Goal: Check status

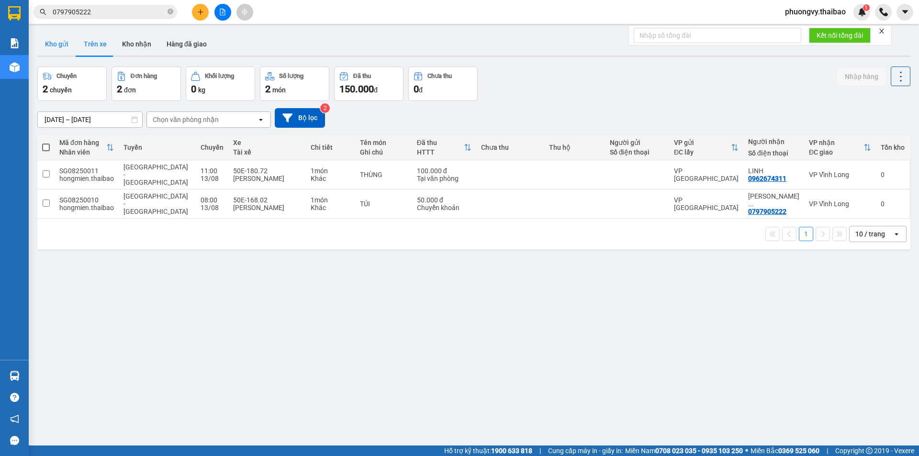
click at [58, 41] on button "Kho gửi" at bounding box center [56, 44] width 39 height 23
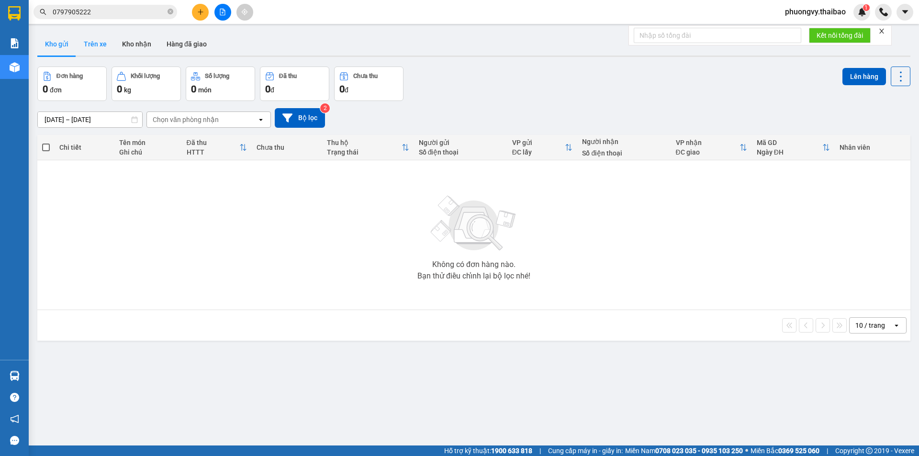
click at [98, 45] on button "Trên xe" at bounding box center [95, 44] width 38 height 23
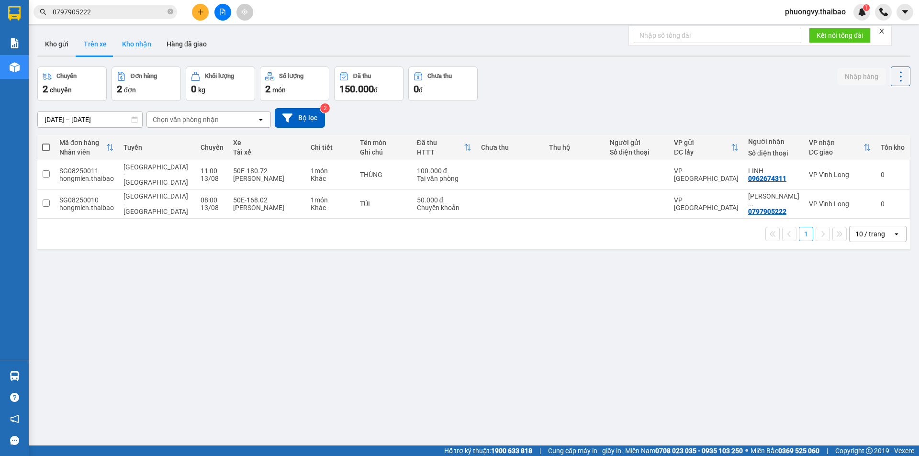
click at [135, 44] on button "Kho nhận" at bounding box center [136, 44] width 44 height 23
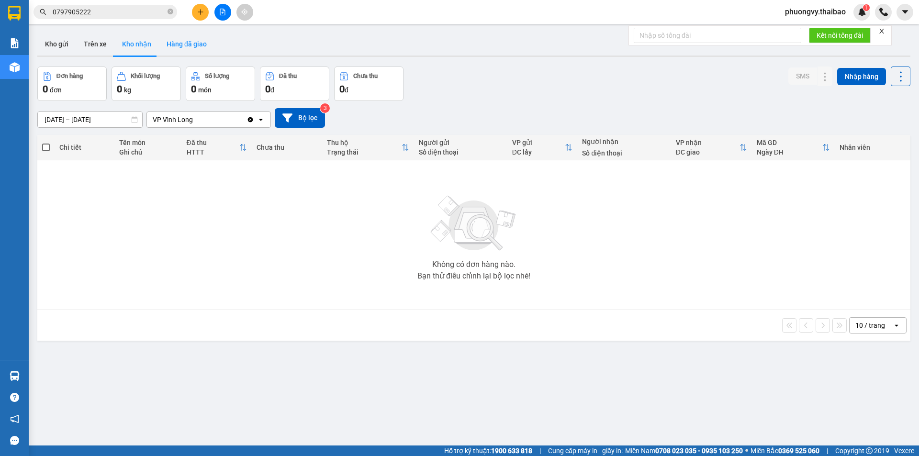
click at [173, 45] on button "Hàng đã giao" at bounding box center [187, 44] width 56 height 23
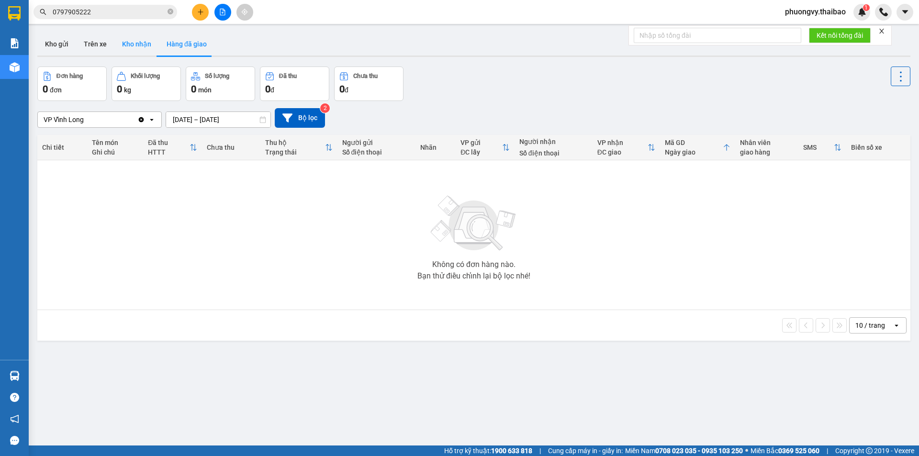
click at [114, 41] on button "Kho nhận" at bounding box center [136, 44] width 44 height 23
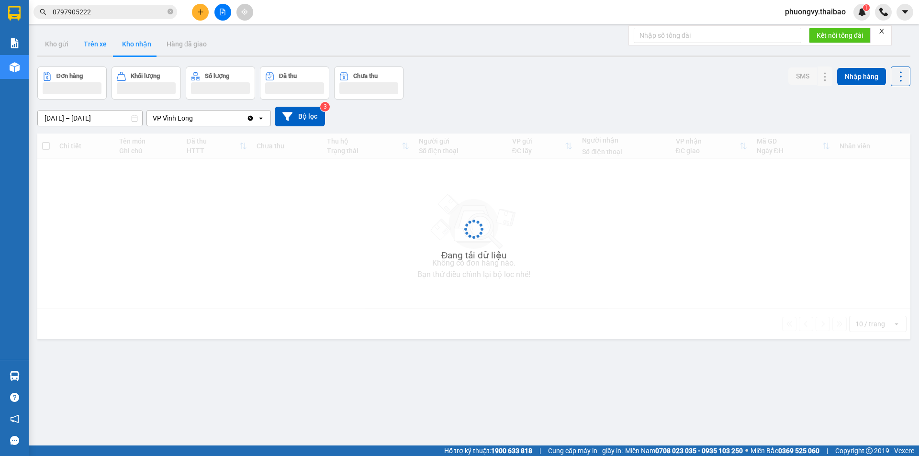
click at [90, 47] on button "Trên xe" at bounding box center [95, 44] width 38 height 23
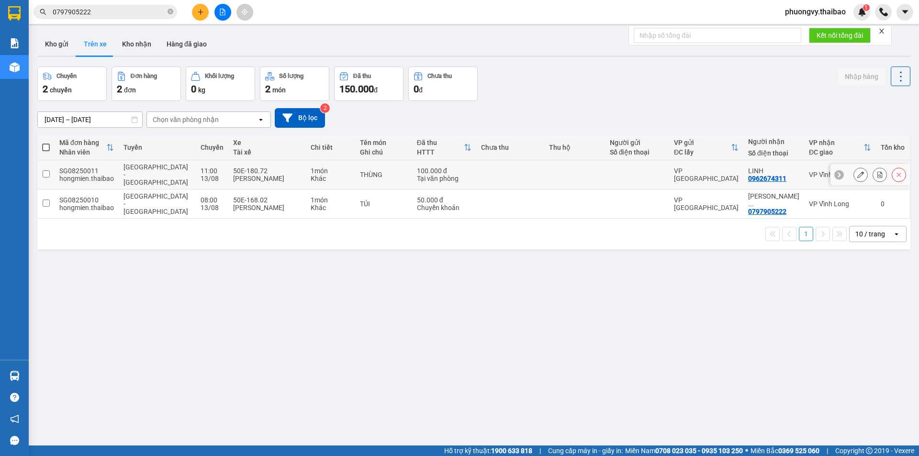
click at [321, 170] on div "1 món" at bounding box center [331, 171] width 40 height 8
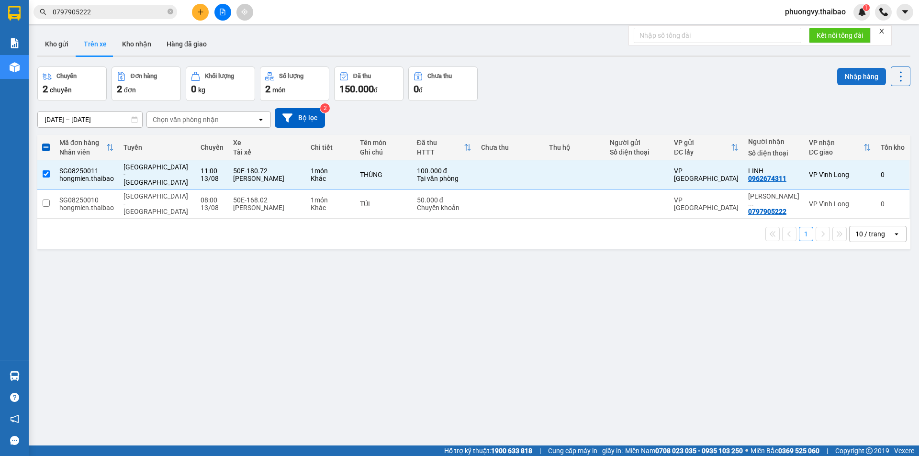
click at [856, 78] on button "Nhập hàng" at bounding box center [861, 76] width 49 height 17
checkbox input "false"
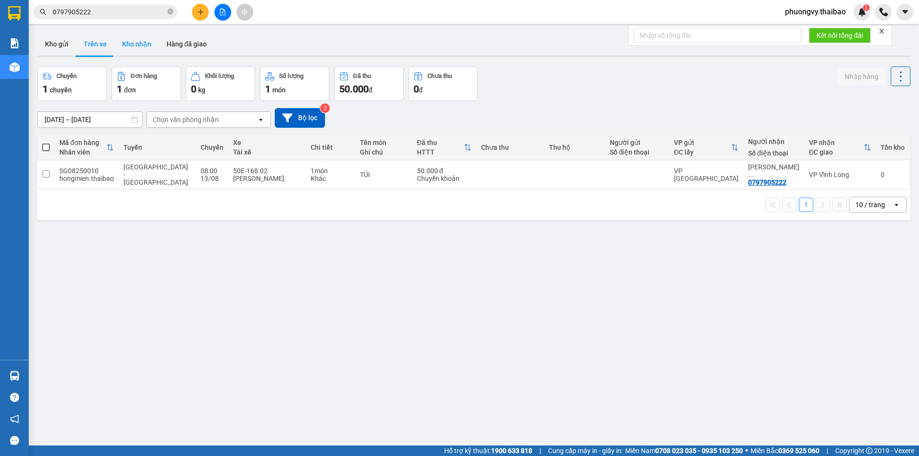
click at [142, 45] on button "Kho nhận" at bounding box center [136, 44] width 44 height 23
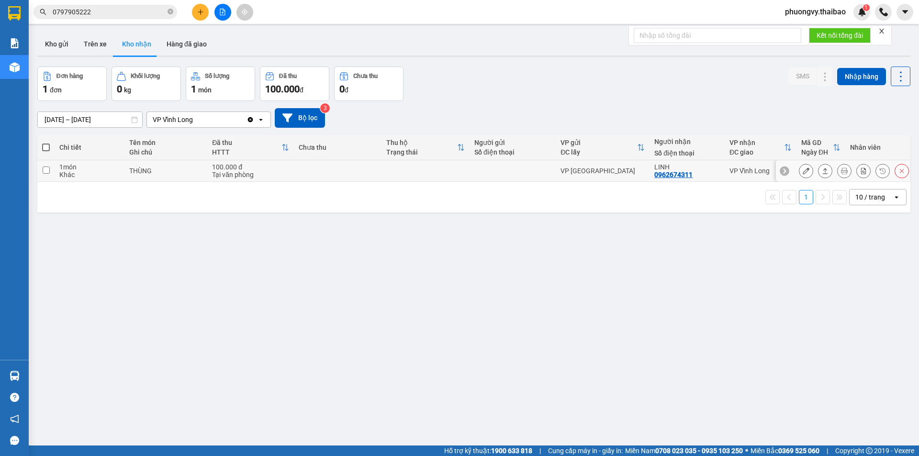
click at [698, 172] on div "LINH 0962674311" at bounding box center [687, 170] width 66 height 15
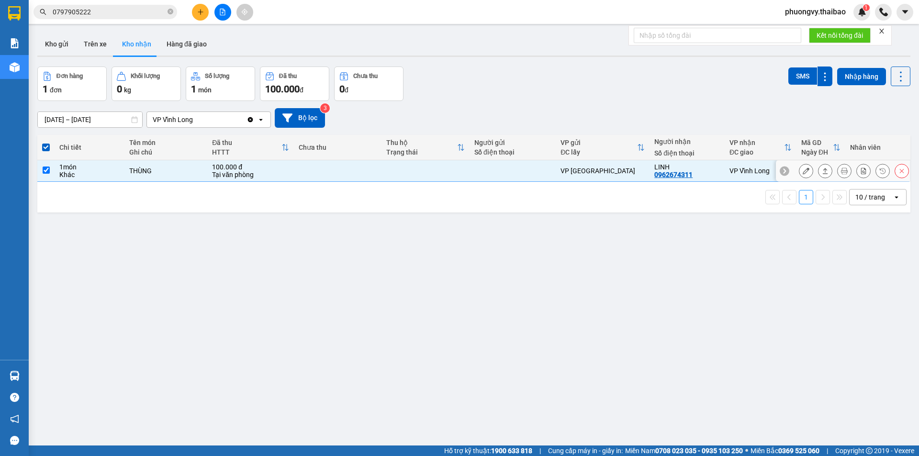
click at [698, 172] on div "LINH 0962674311" at bounding box center [687, 170] width 66 height 15
checkbox input "false"
